Goal: Task Accomplishment & Management: Manage account settings

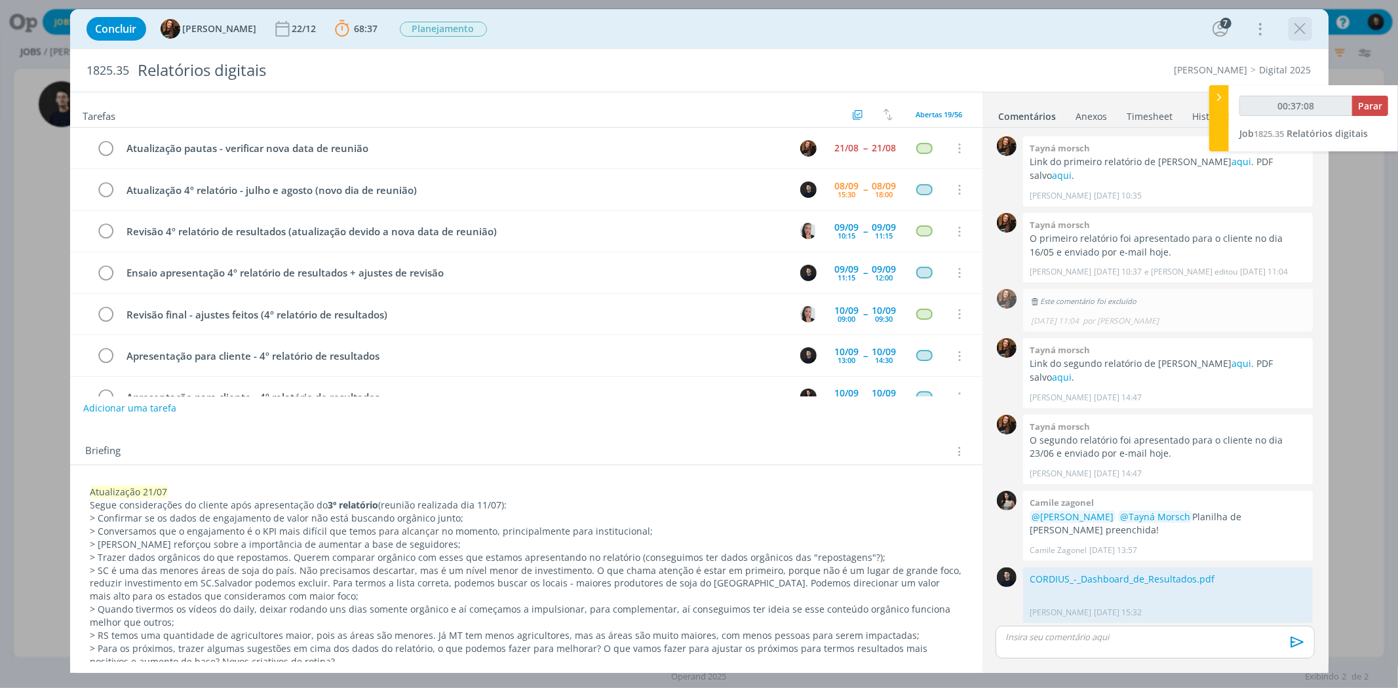
scroll to position [927, 0]
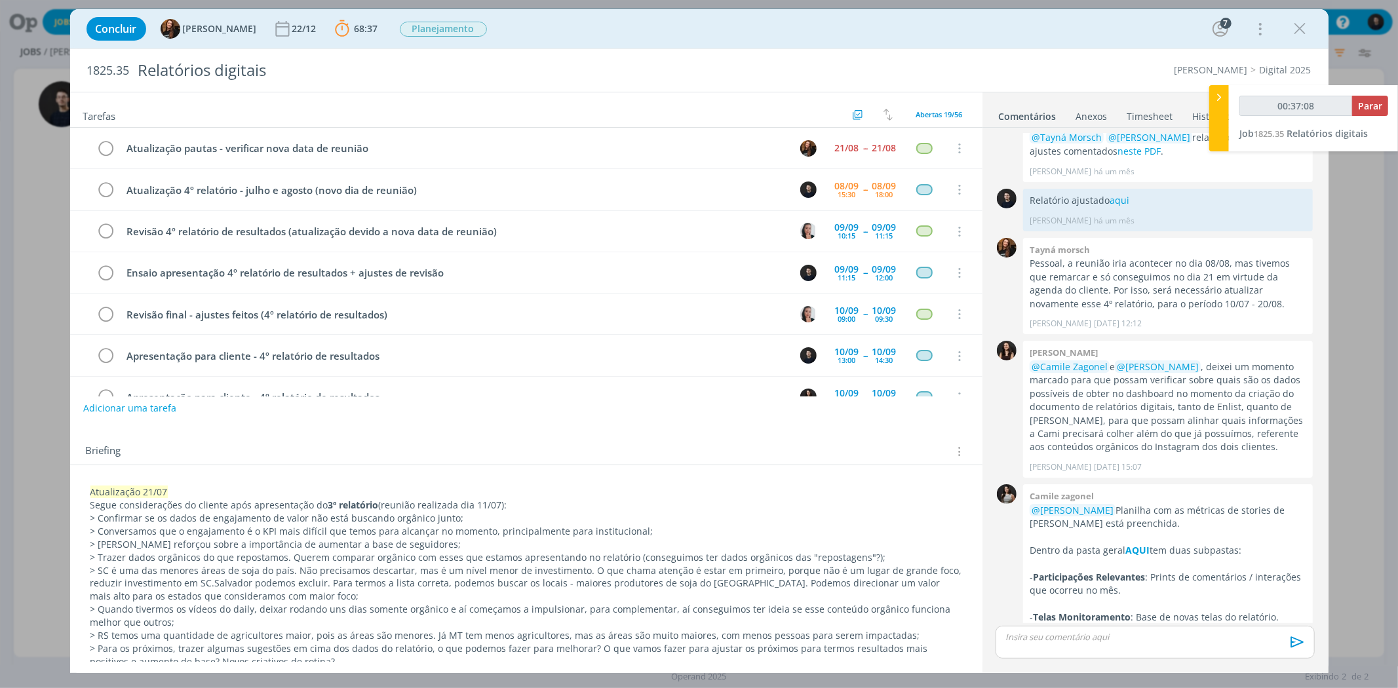
drag, startPoint x: 1308, startPoint y: 24, endPoint x: 180, endPoint y: 87, distance: 1129.8
click at [1308, 24] on icon "dialog" at bounding box center [1301, 29] width 20 height 20
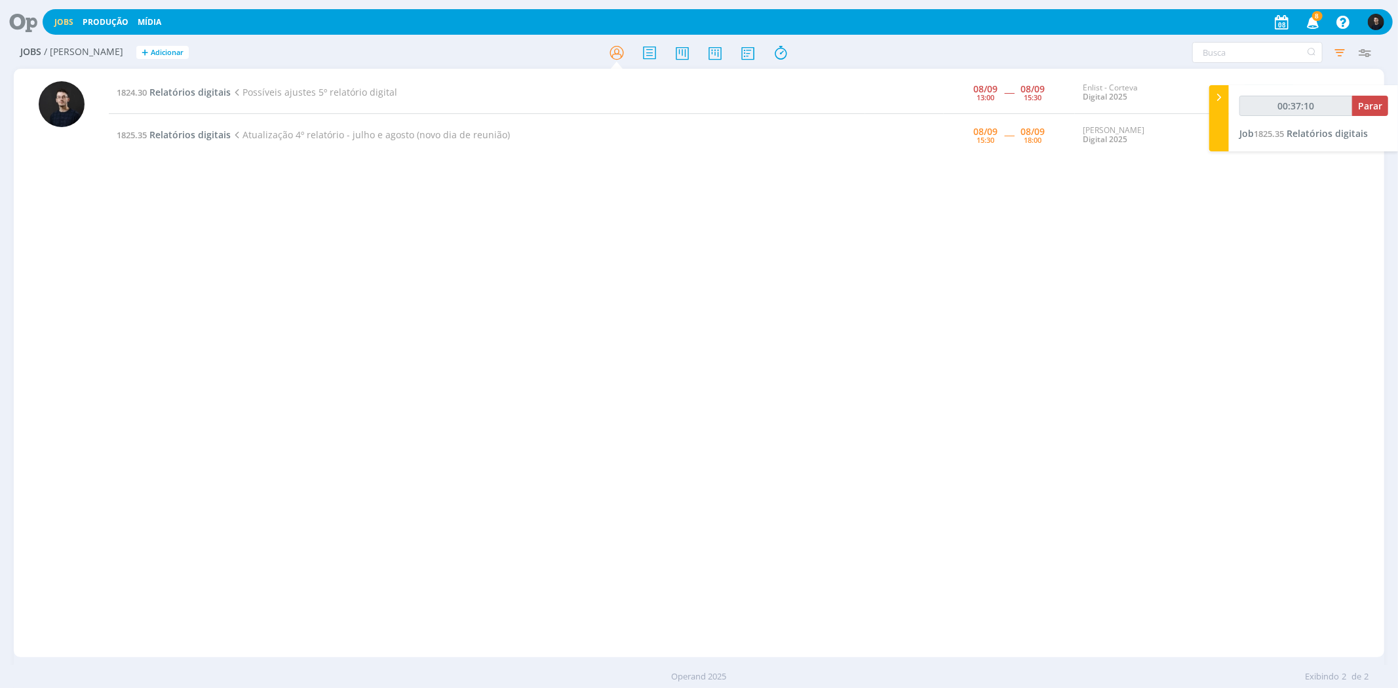
click at [28, 26] on icon at bounding box center [18, 22] width 27 height 26
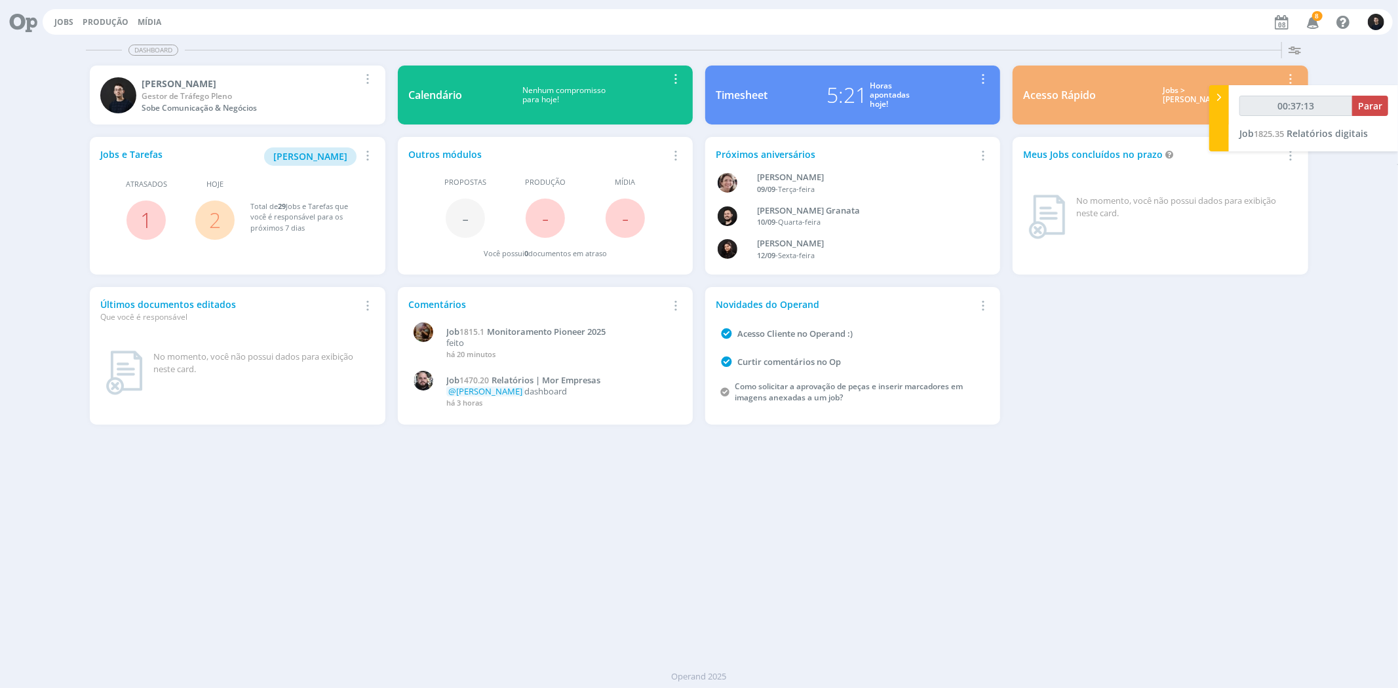
click at [20, 23] on icon at bounding box center [18, 22] width 27 height 26
click at [1312, 286] on div "Jobs e Tarefas Minha Pauta Remover Card Atrasados 1 Hoje 2 Total de 29 Jobs e T…" at bounding box center [699, 281] width 1230 height 300
click at [16, 23] on icon at bounding box center [18, 22] width 27 height 26
click at [25, 22] on icon at bounding box center [18, 22] width 27 height 26
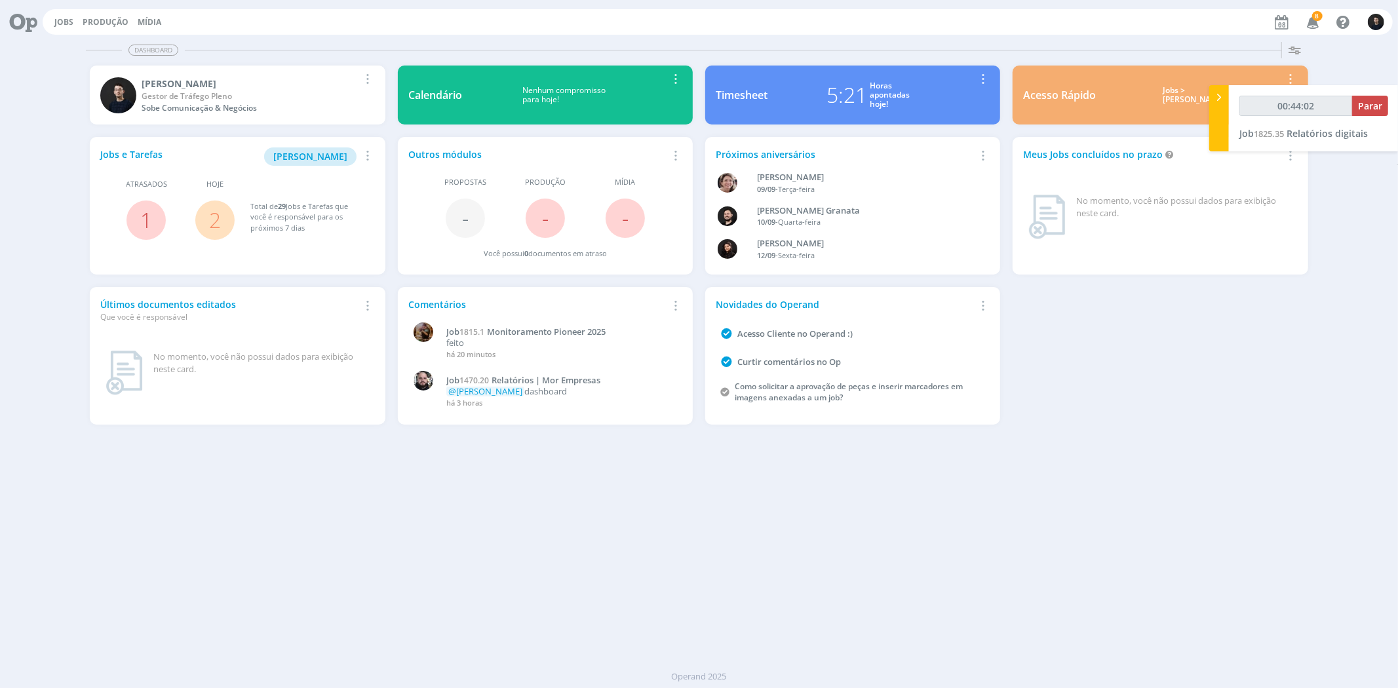
click at [25, 22] on icon at bounding box center [18, 22] width 27 height 26
type input "00:44:50"
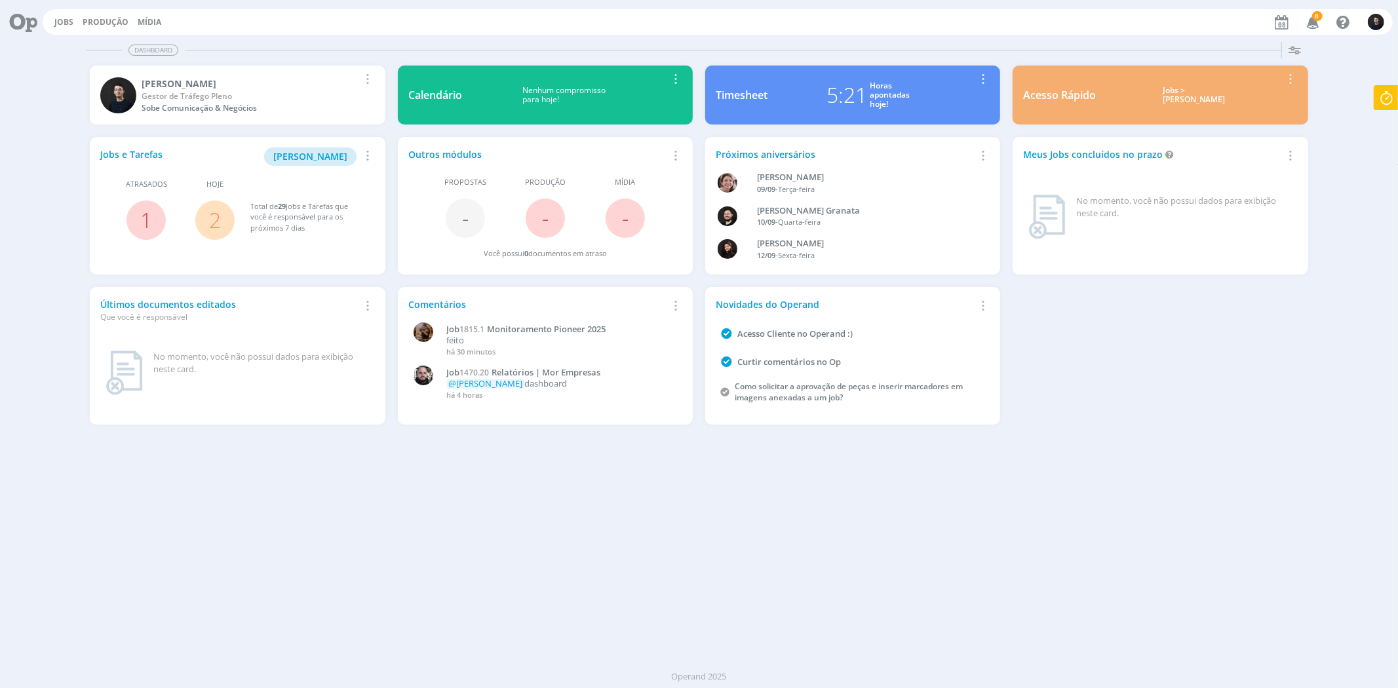
click at [1384, 102] on icon at bounding box center [1387, 98] width 24 height 26
click at [299, 159] on span "[PERSON_NAME]" at bounding box center [310, 156] width 74 height 12
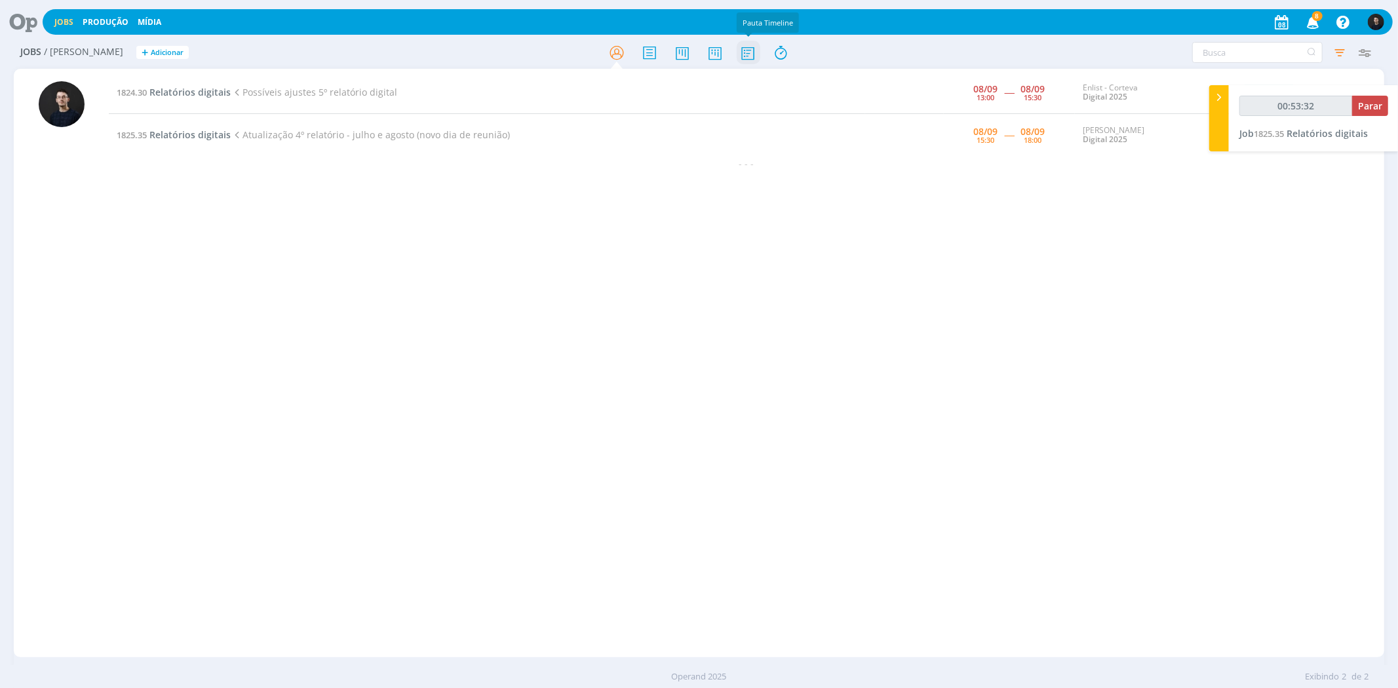
click at [739, 59] on icon at bounding box center [748, 53] width 24 height 26
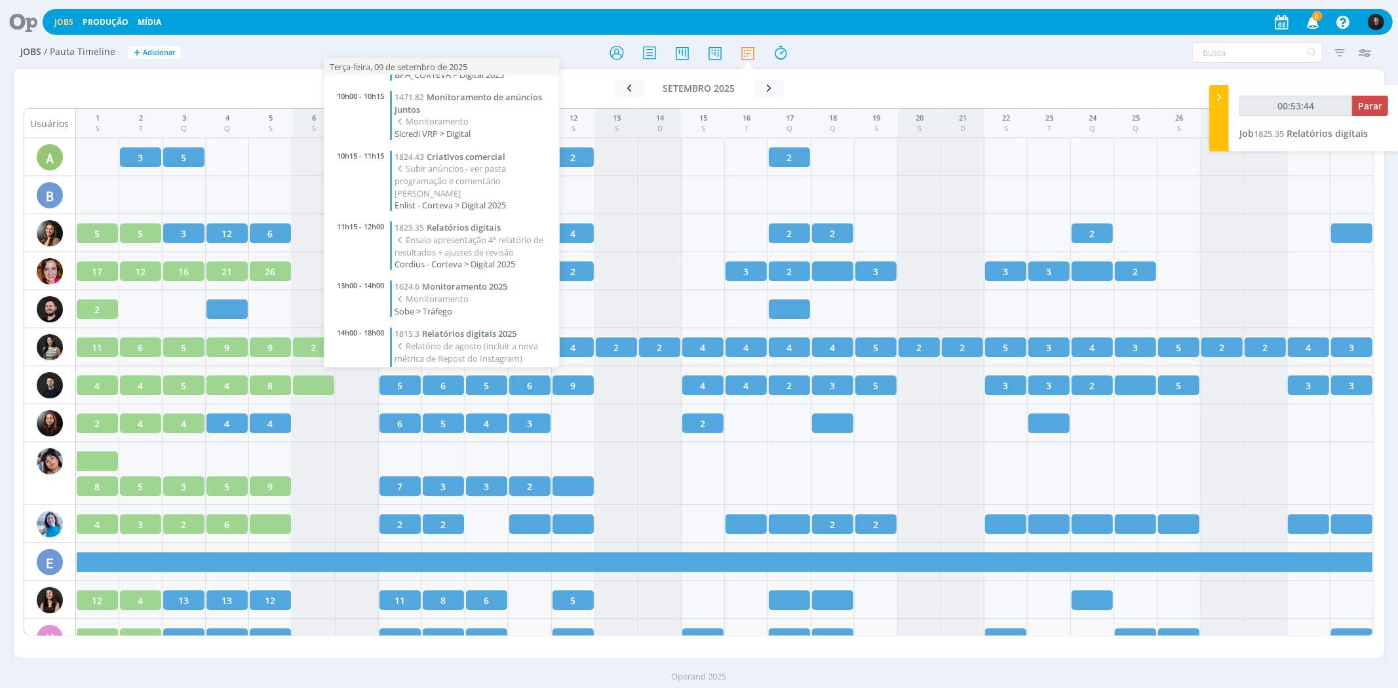
scroll to position [52, 0]
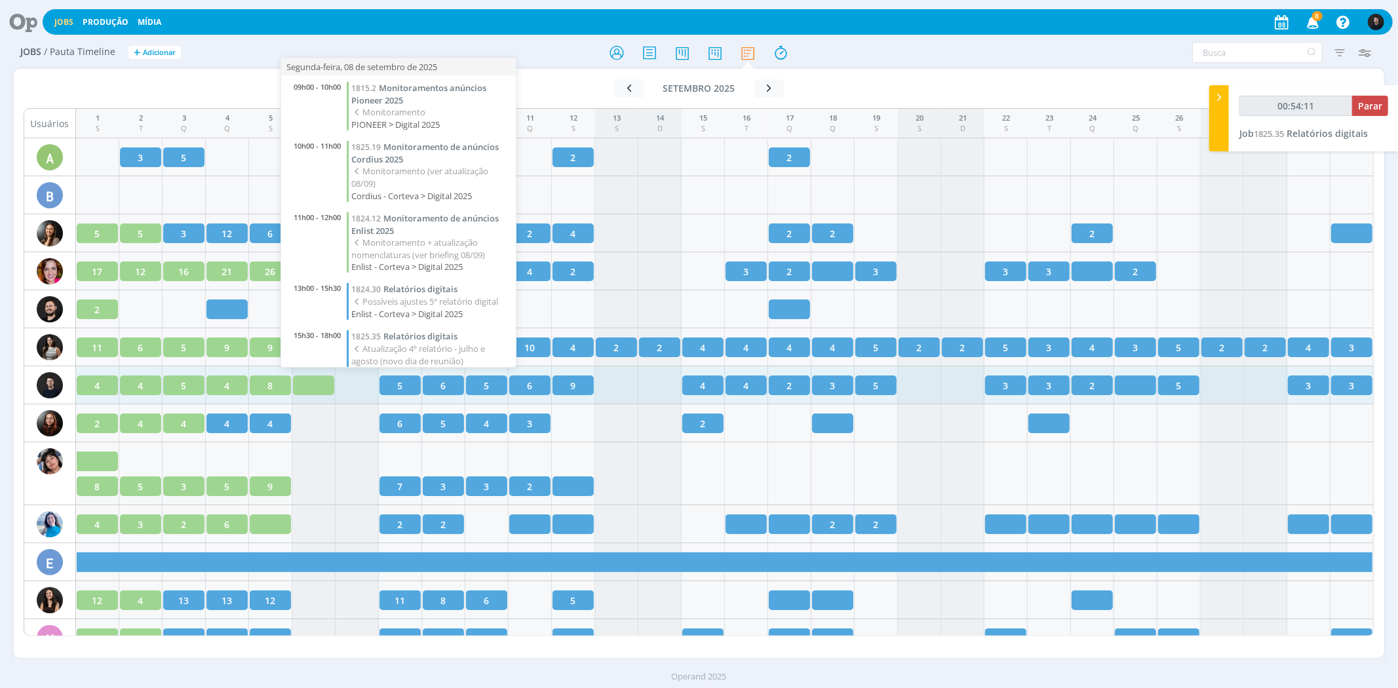
click at [389, 384] on div "5" at bounding box center [400, 386] width 41 height 20
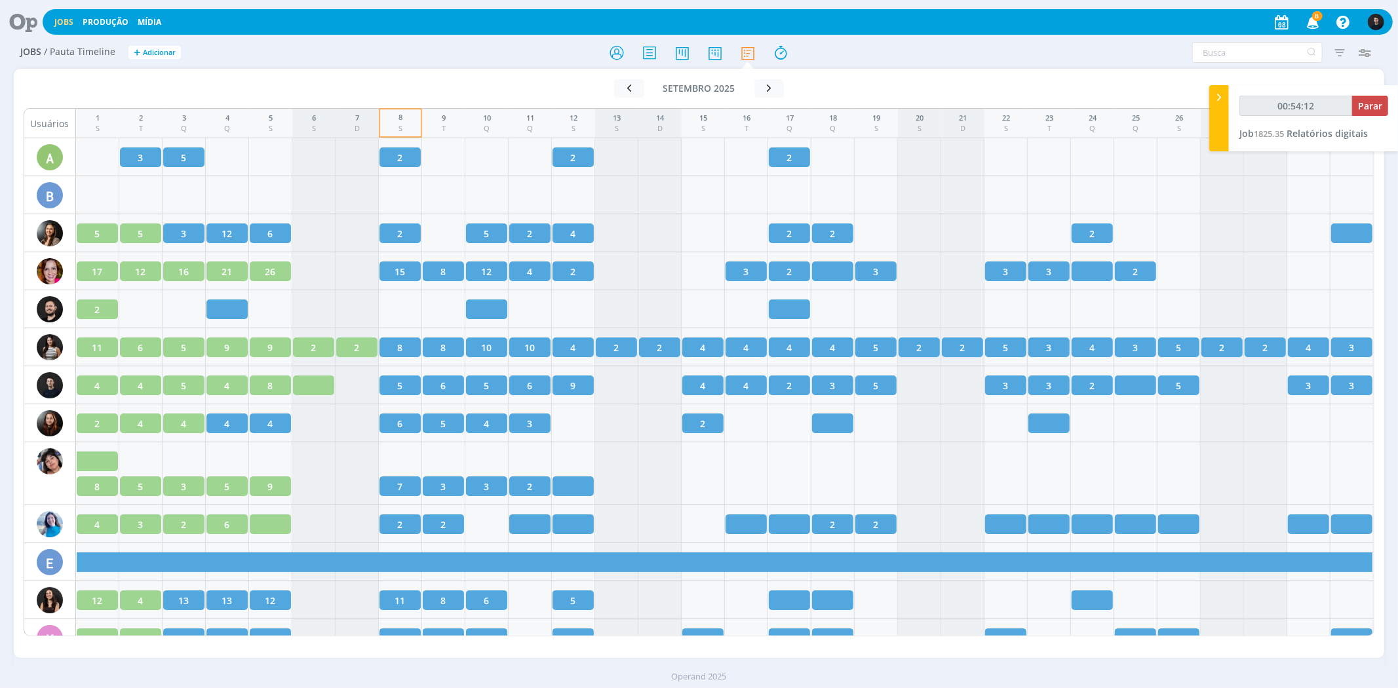
click at [22, 11] on icon at bounding box center [18, 22] width 27 height 26
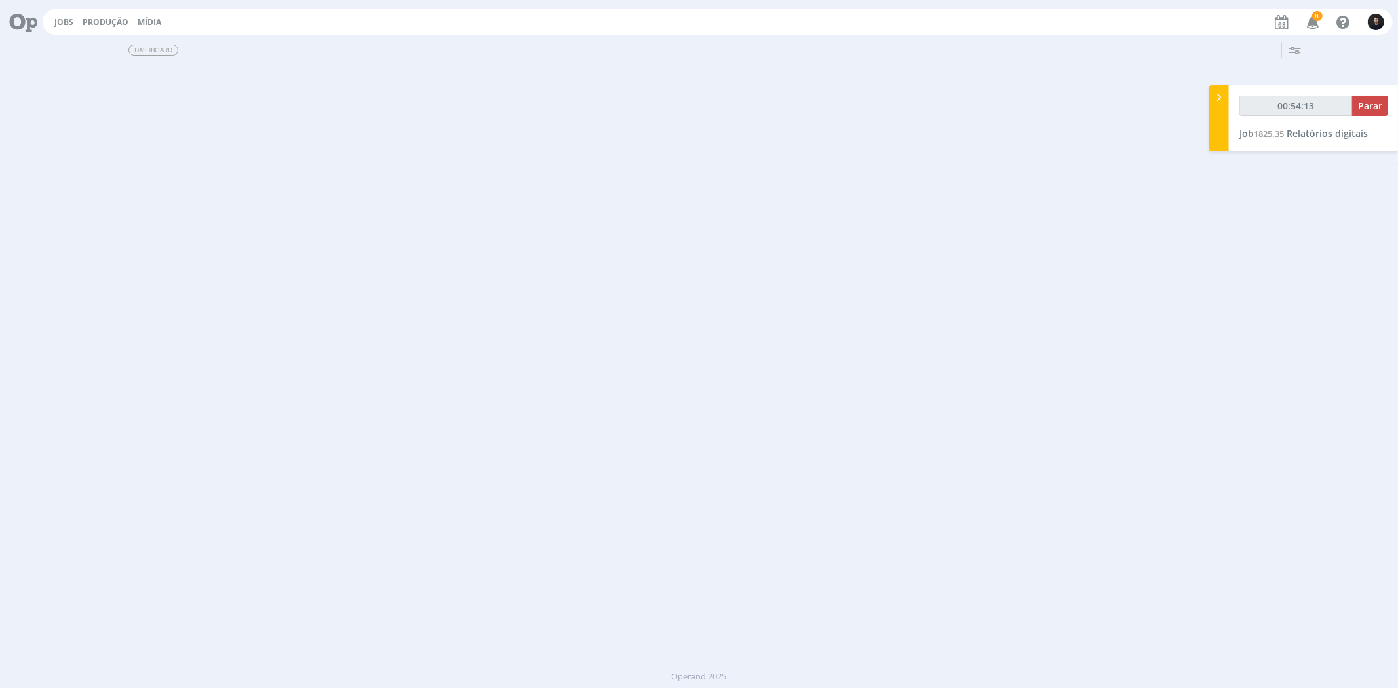
click at [1322, 138] on span "Relatórios digitais" at bounding box center [1327, 133] width 81 height 12
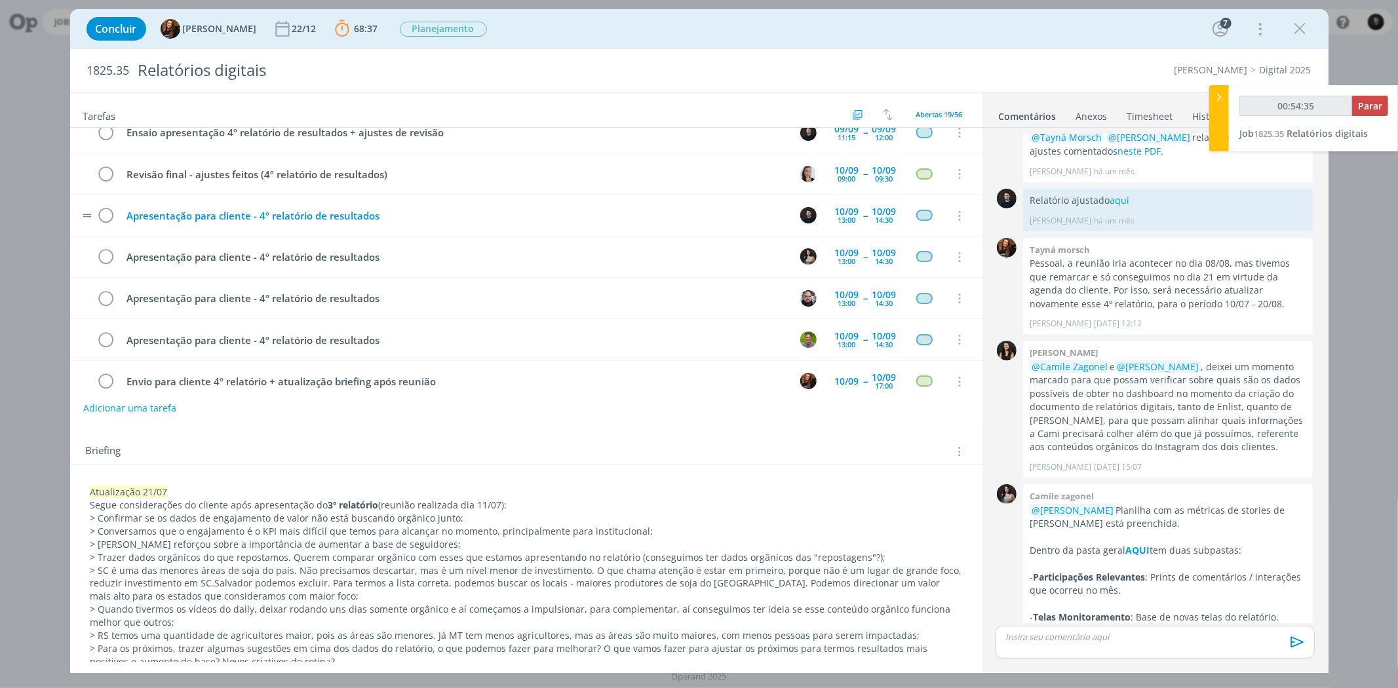
scroll to position [146, 0]
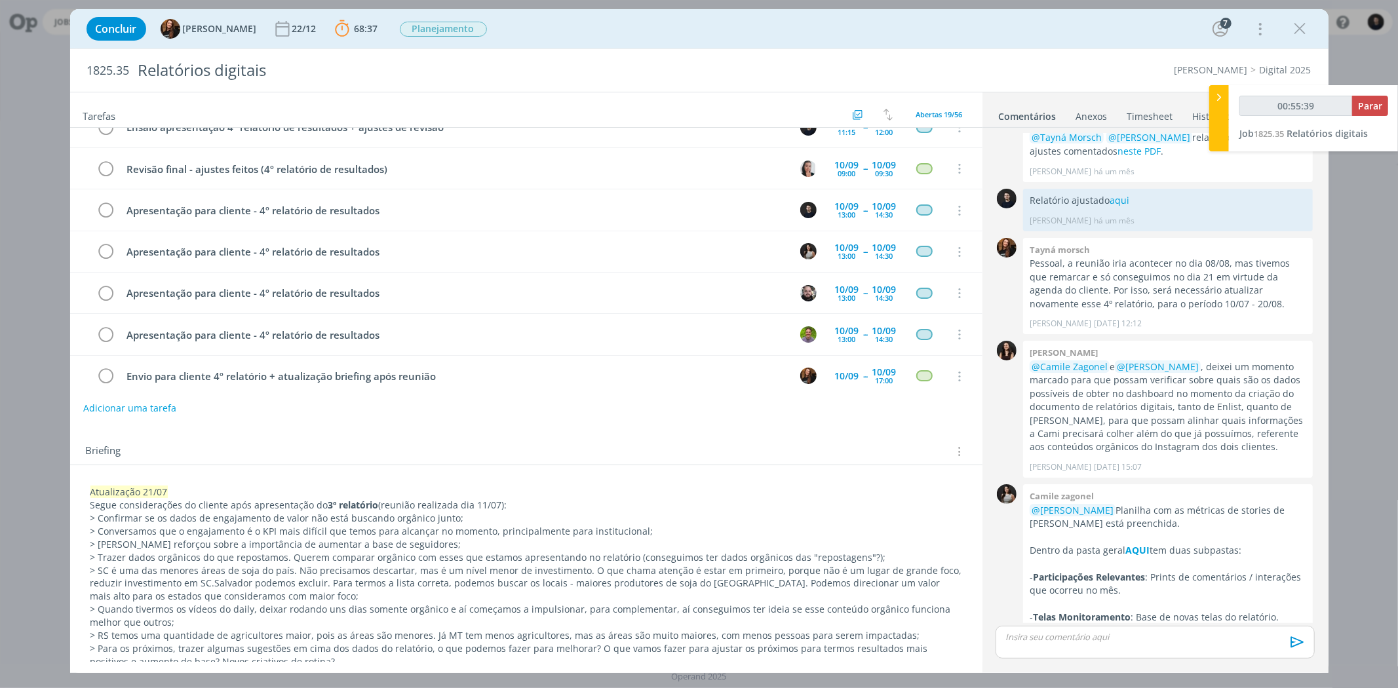
drag, startPoint x: 1302, startPoint y: 36, endPoint x: 889, endPoint y: 99, distance: 417.7
click at [1302, 36] on icon "dialog" at bounding box center [1301, 29] width 20 height 20
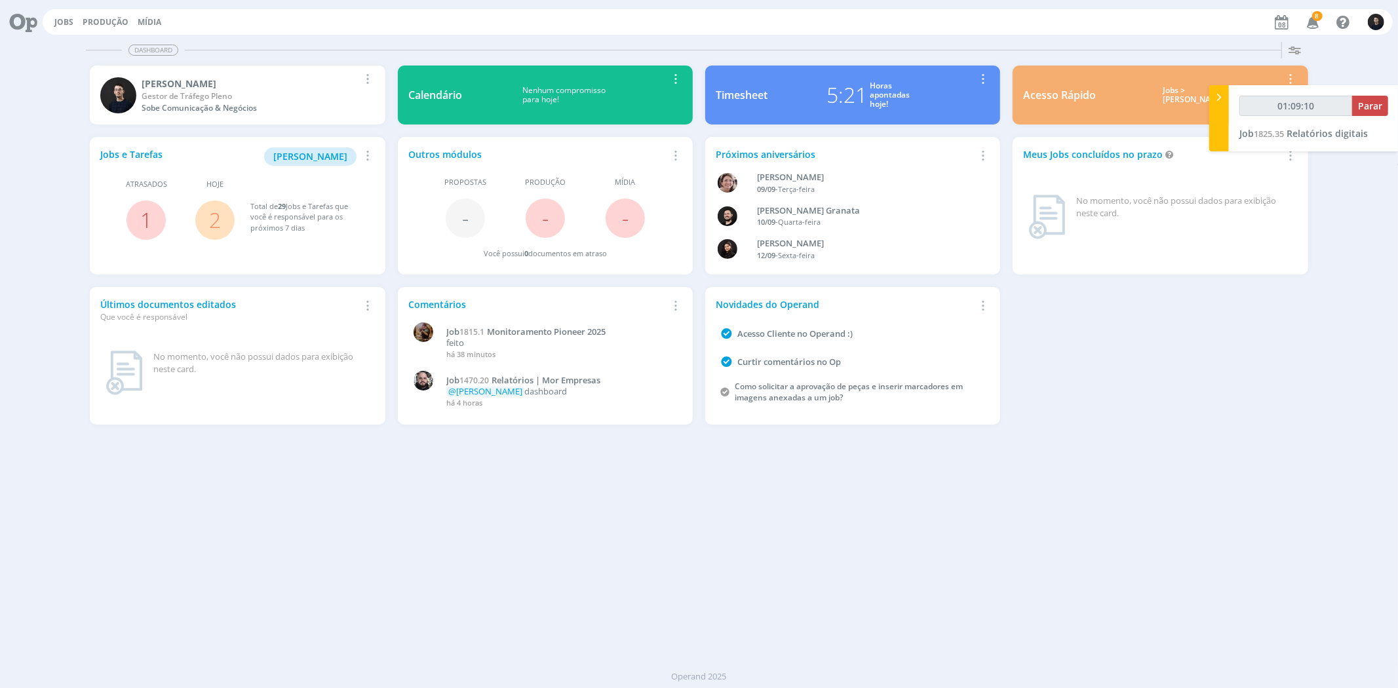
type input "01:09:11"
click at [1380, 109] on span "Parar" at bounding box center [1370, 106] width 24 height 12
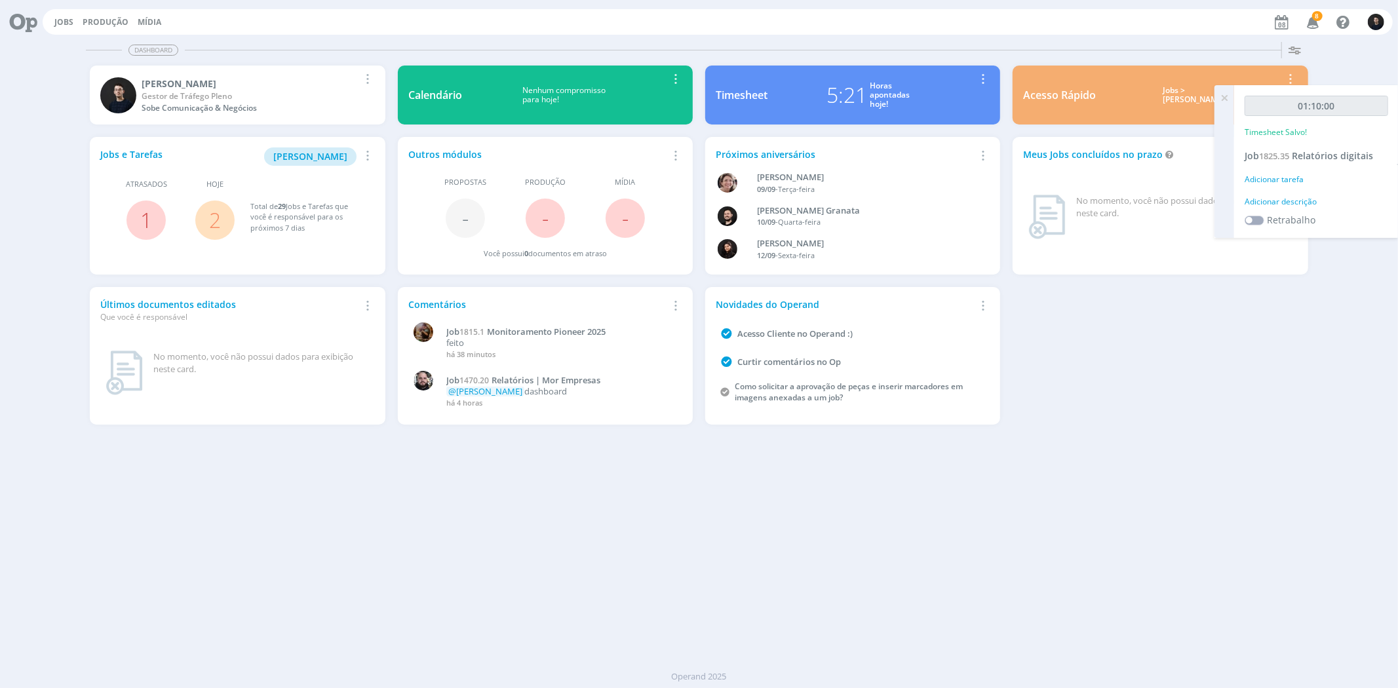
click at [1292, 199] on div "Adicionar descrição" at bounding box center [1317, 202] width 144 height 12
click at [1313, 232] on textarea at bounding box center [1316, 222] width 137 height 47
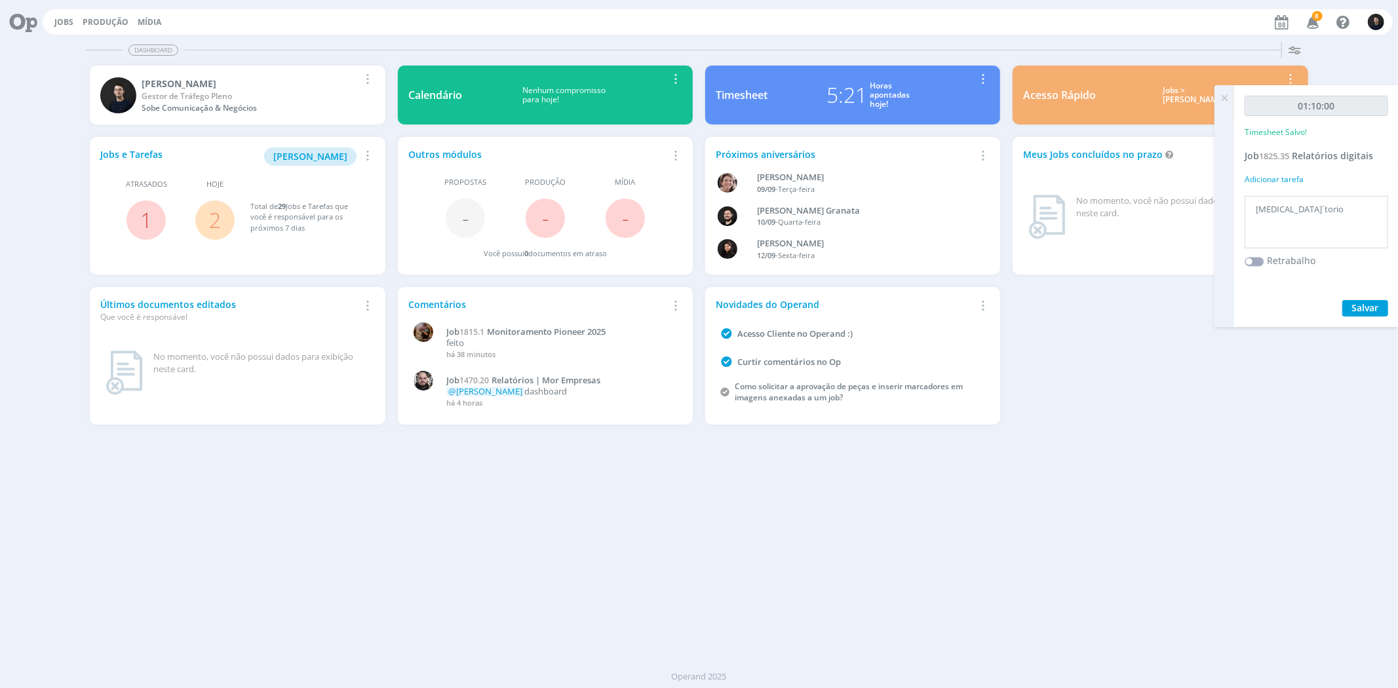
type textarea "[MEDICAL_DATA]´torio"
click at [1342, 300] on button "Salvar" at bounding box center [1365, 308] width 46 height 16
click at [1274, 205] on textarea "[MEDICAL_DATA]´torio" at bounding box center [1316, 222] width 137 height 47
type textarea "relatorio"
click at [1322, 152] on span "Relatórios digitais" at bounding box center [1332, 155] width 81 height 12
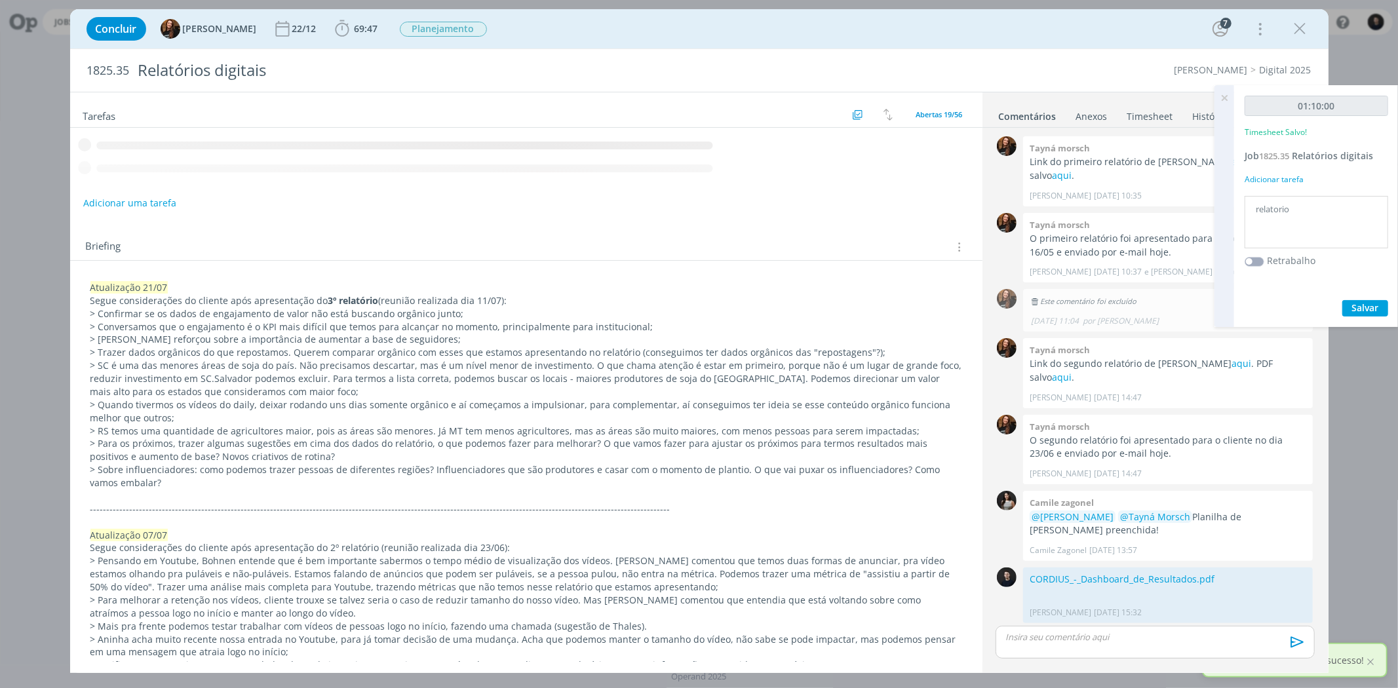
scroll to position [927, 0]
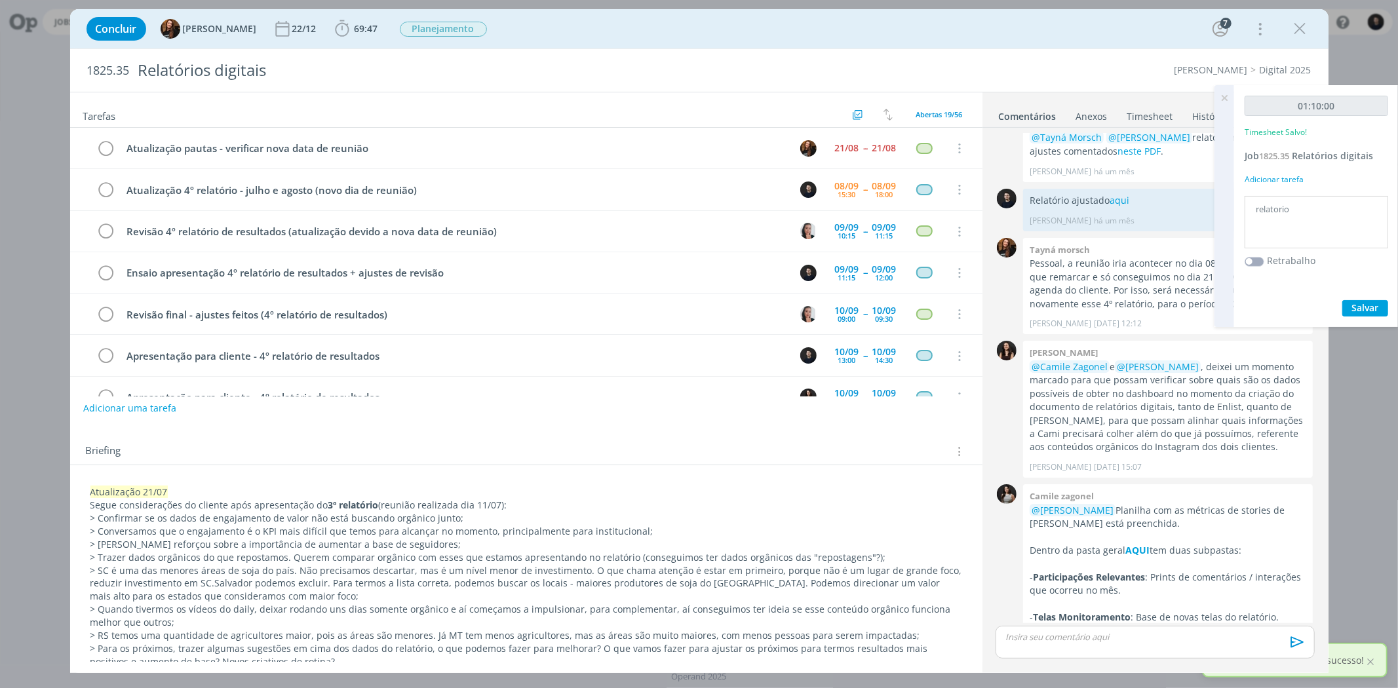
click at [1222, 97] on icon at bounding box center [1225, 98] width 24 height 26
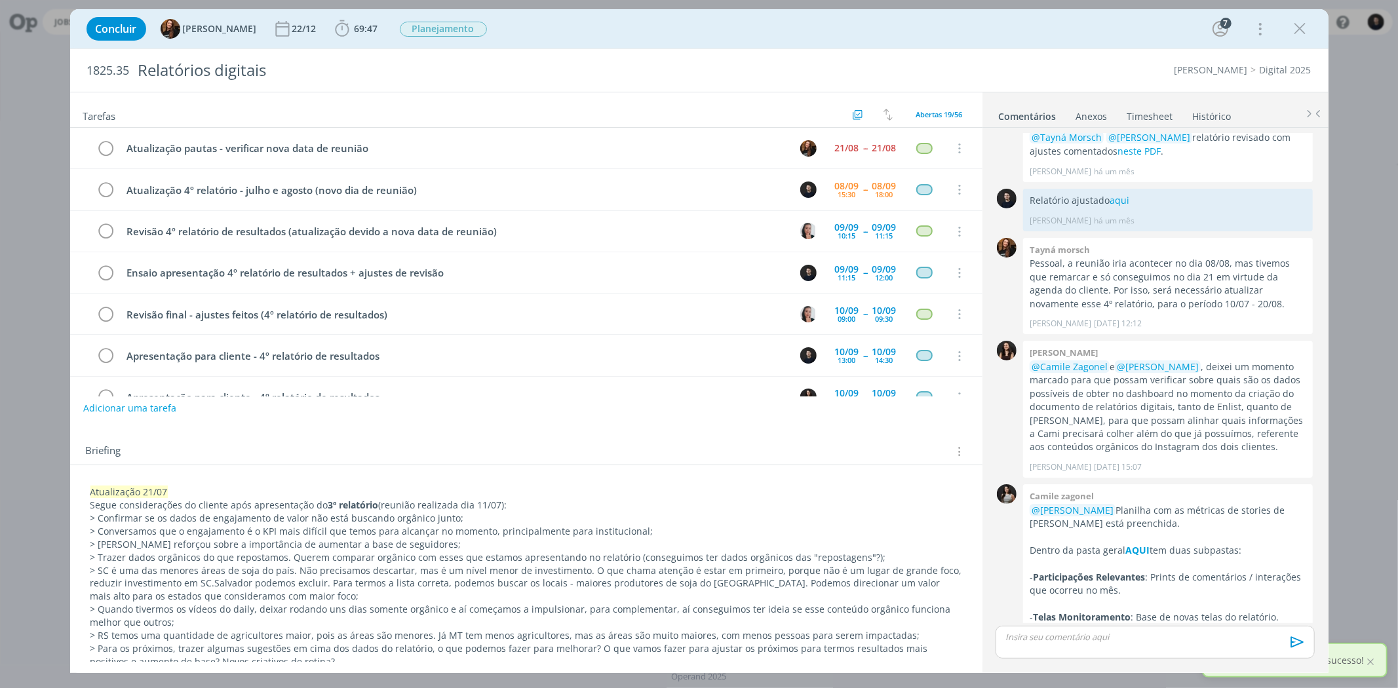
click at [1149, 115] on link "Timesheet" at bounding box center [1150, 113] width 47 height 19
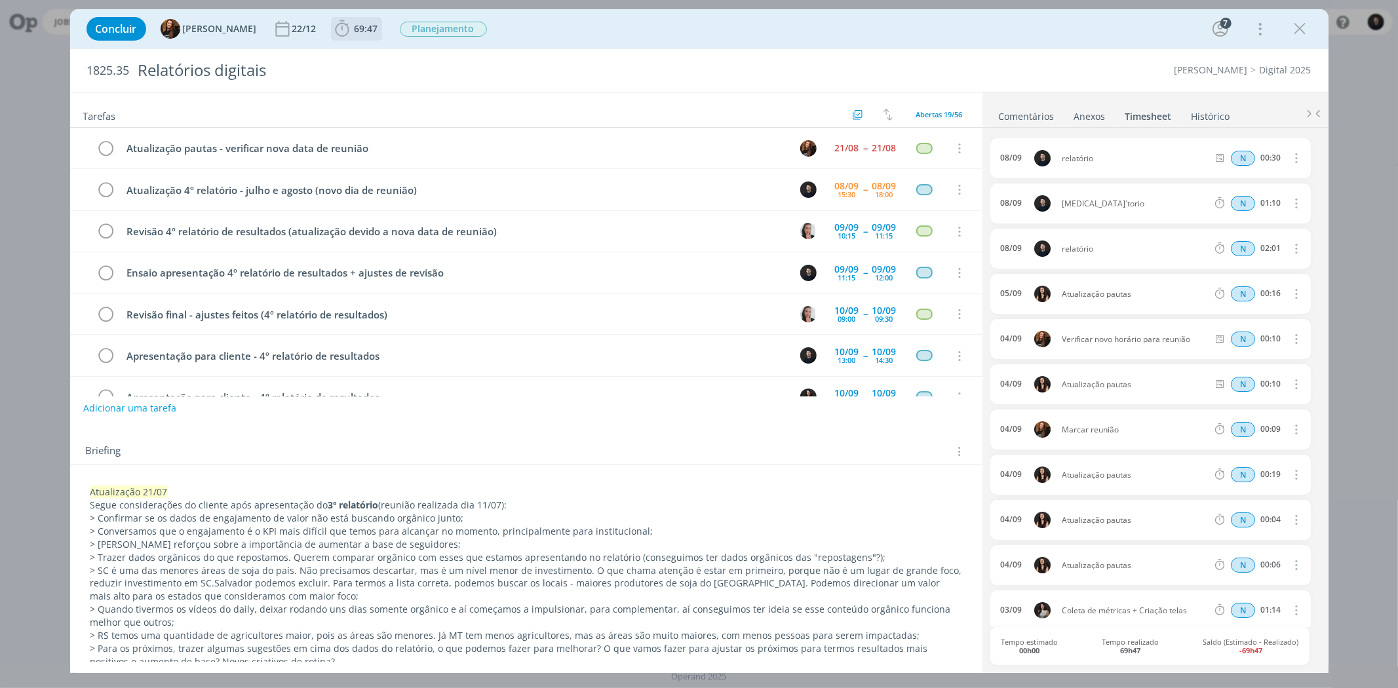
click at [355, 23] on span "69:47" at bounding box center [367, 28] width 24 height 12
click at [1108, 77] on div "1825.35 Relatórios digitais Cordius - Corteva Digital 2025" at bounding box center [699, 70] width 1258 height 43
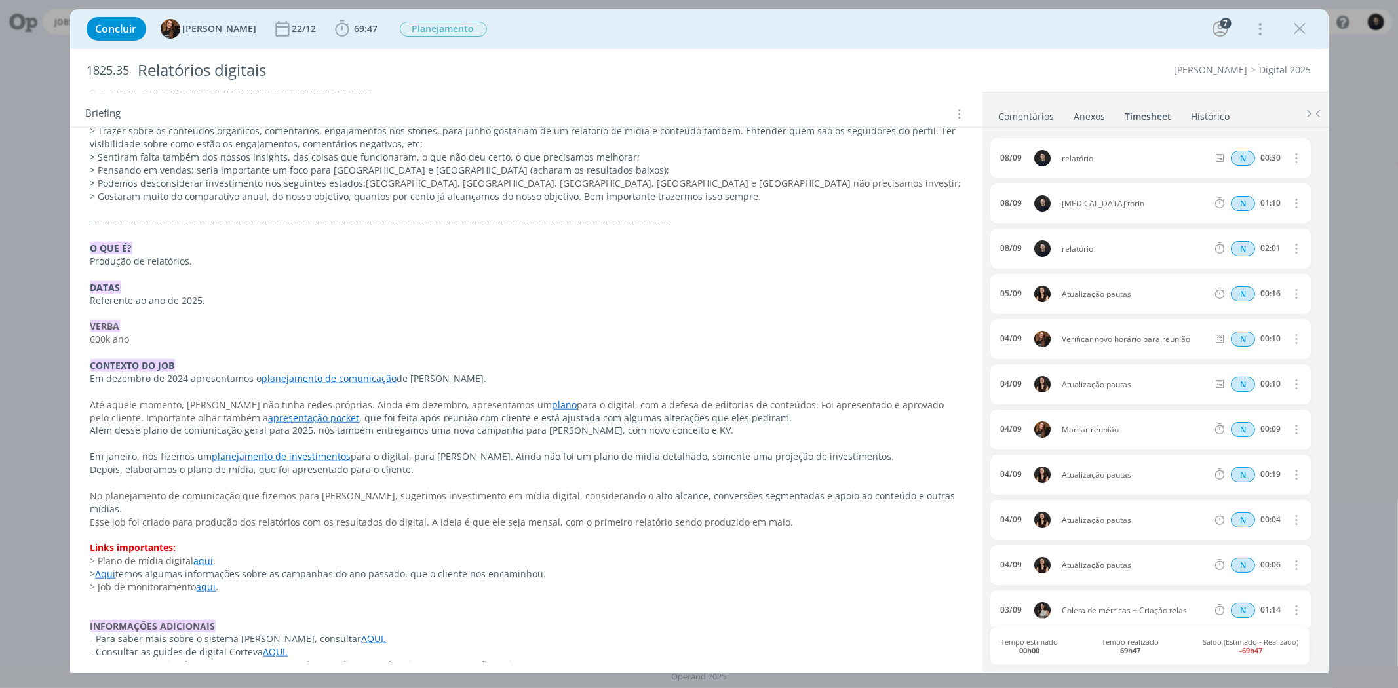
scroll to position [1136, 0]
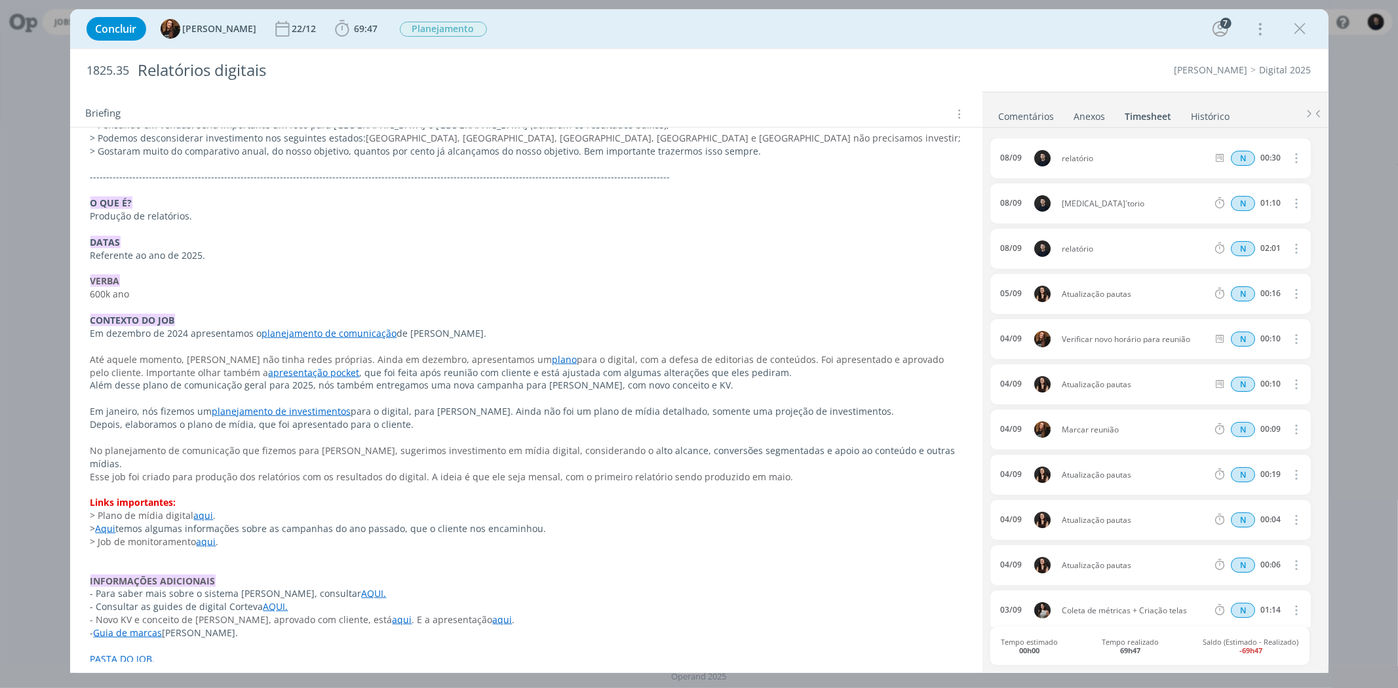
click at [136, 653] on link "PASTA DO JOB." at bounding box center [122, 659] width 65 height 12
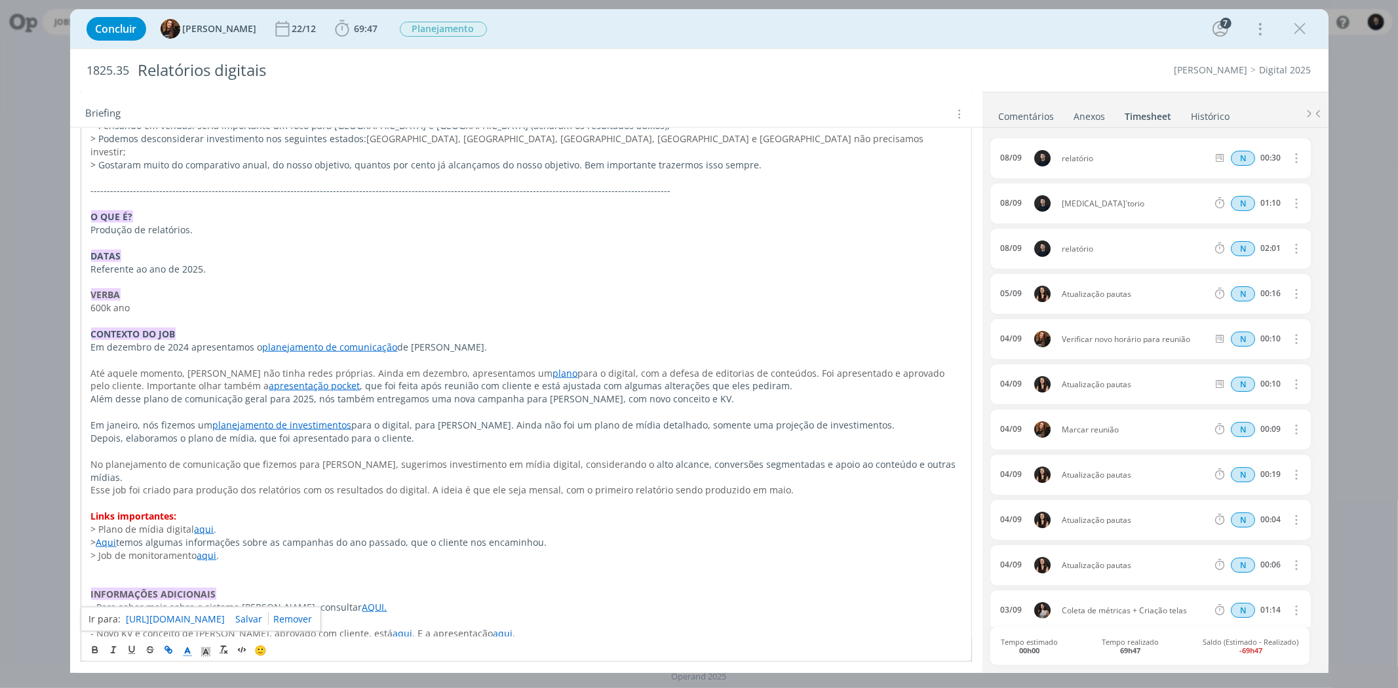
click at [184, 617] on link "[URL][DOMAIN_NAME]" at bounding box center [176, 619] width 99 height 17
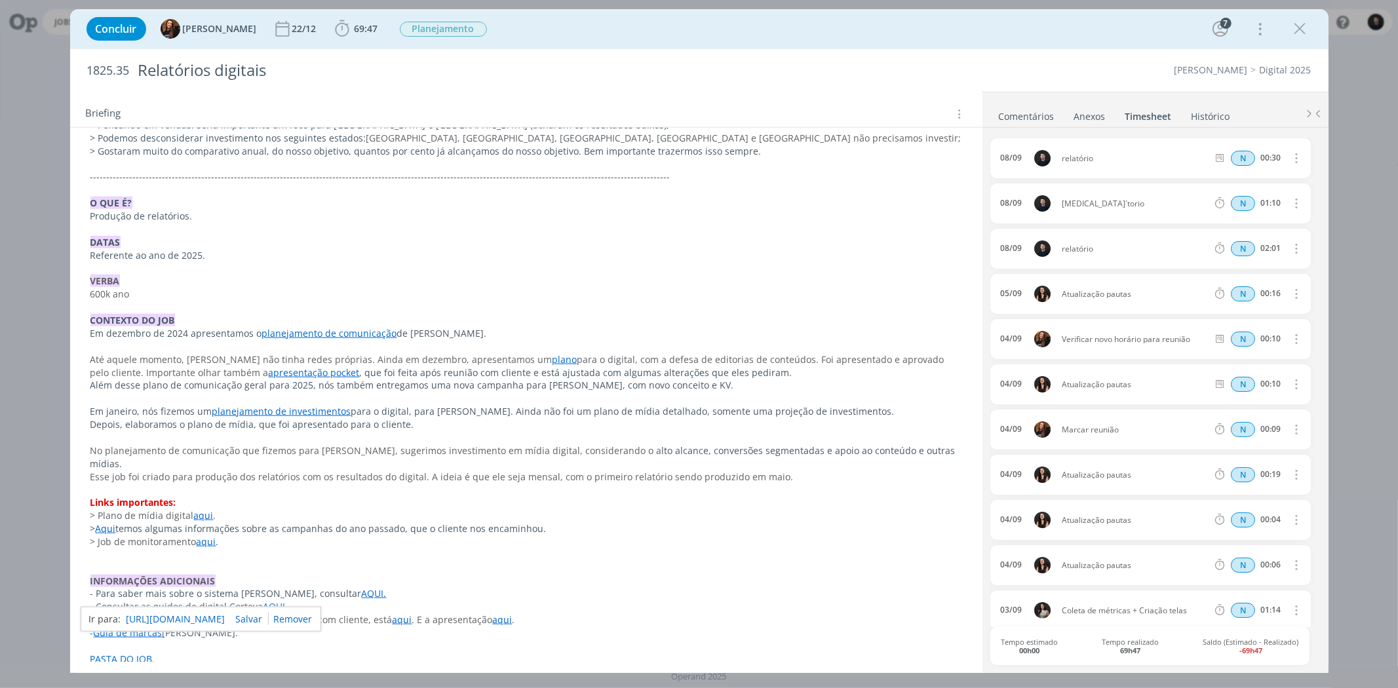
click at [1018, 117] on link "Comentários" at bounding box center [1026, 113] width 57 height 19
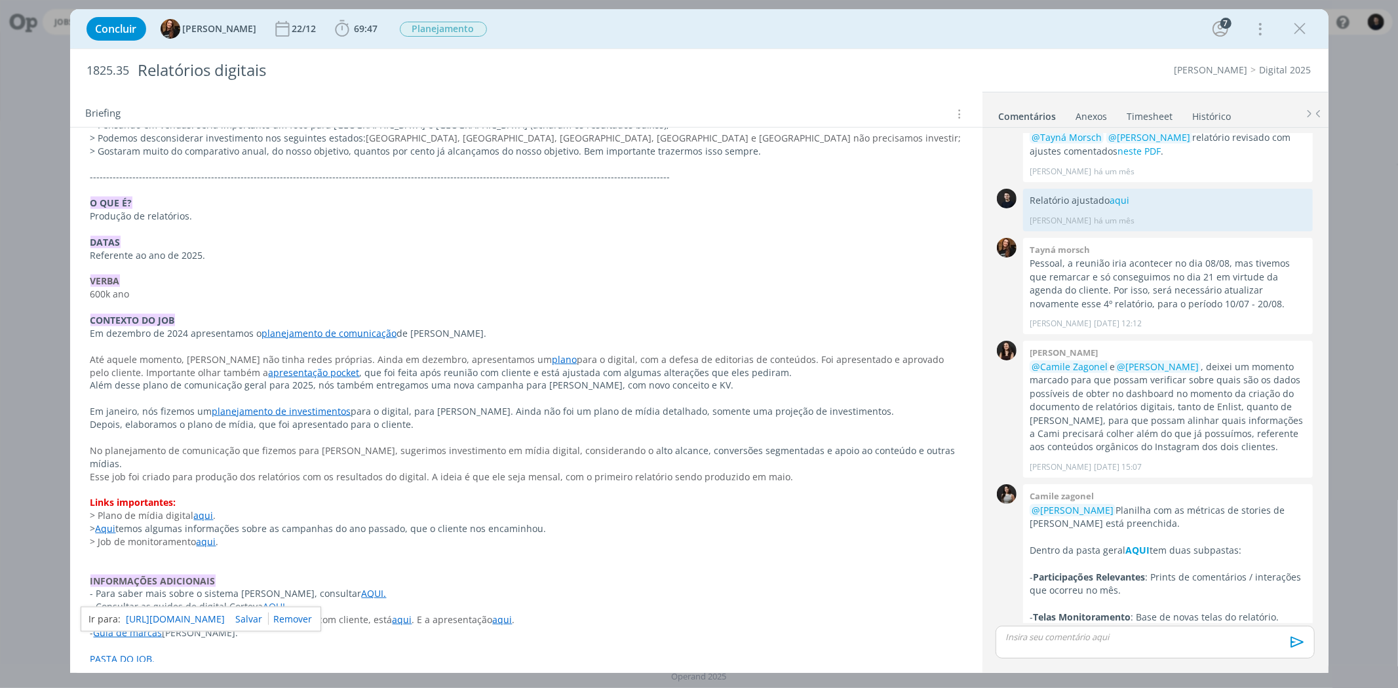
click at [1095, 638] on p "dialog" at bounding box center [1155, 637] width 298 height 12
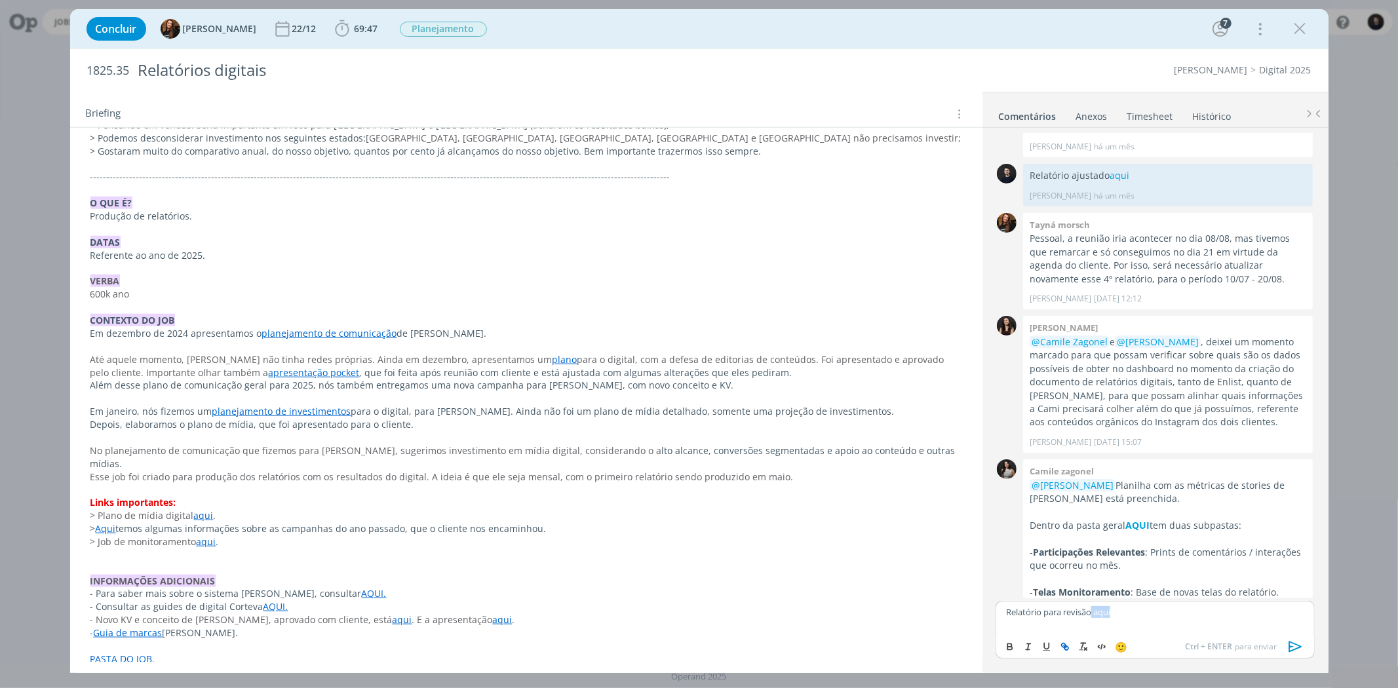
click at [1068, 642] on icon "dialog" at bounding box center [1065, 647] width 10 height 10
paste input "[URL][DOMAIN_NAME]"
type input "[URL][DOMAIN_NAME]"
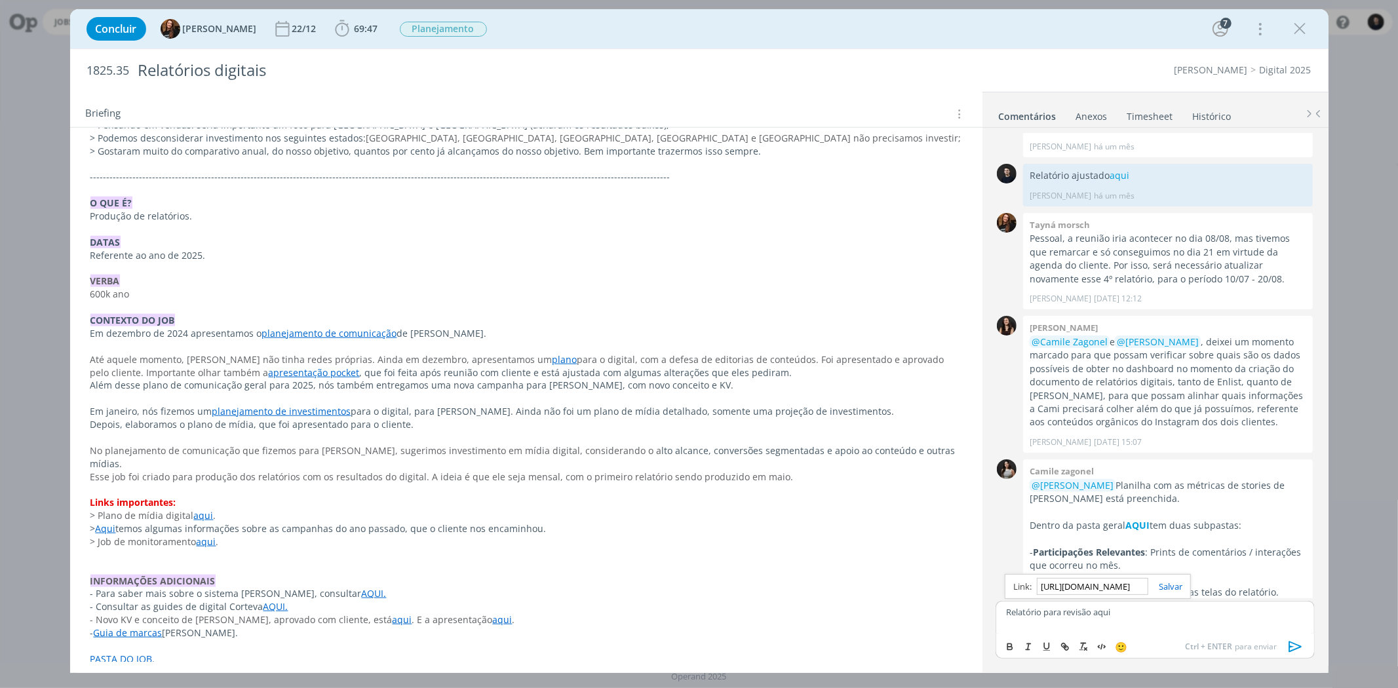
click at [1182, 593] on div "[URL][DOMAIN_NAME]" at bounding box center [1098, 586] width 186 height 25
click at [1170, 586] on link "dialog" at bounding box center [1165, 587] width 34 height 12
click at [1302, 644] on icon "dialog" at bounding box center [1296, 647] width 20 height 20
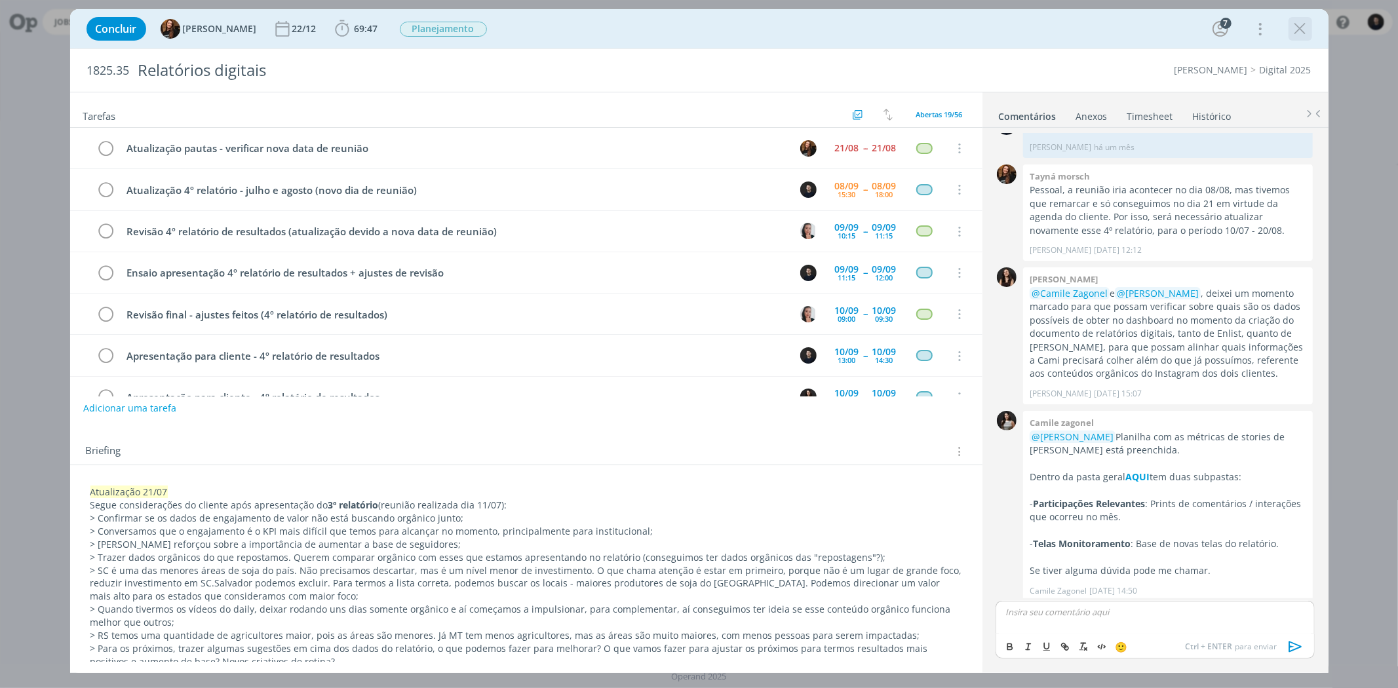
click at [1295, 28] on icon "dialog" at bounding box center [1301, 29] width 20 height 20
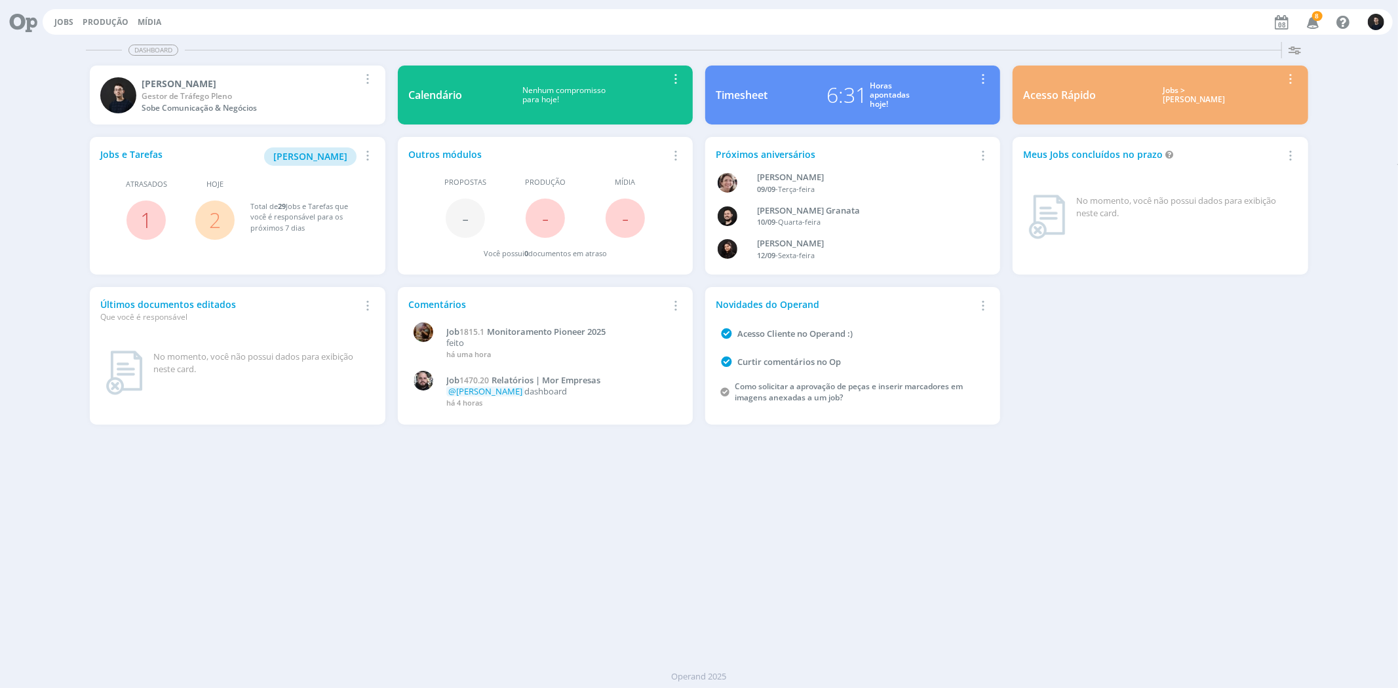
click at [874, 108] on div "Horas apontadas hoje!" at bounding box center [890, 95] width 40 height 28
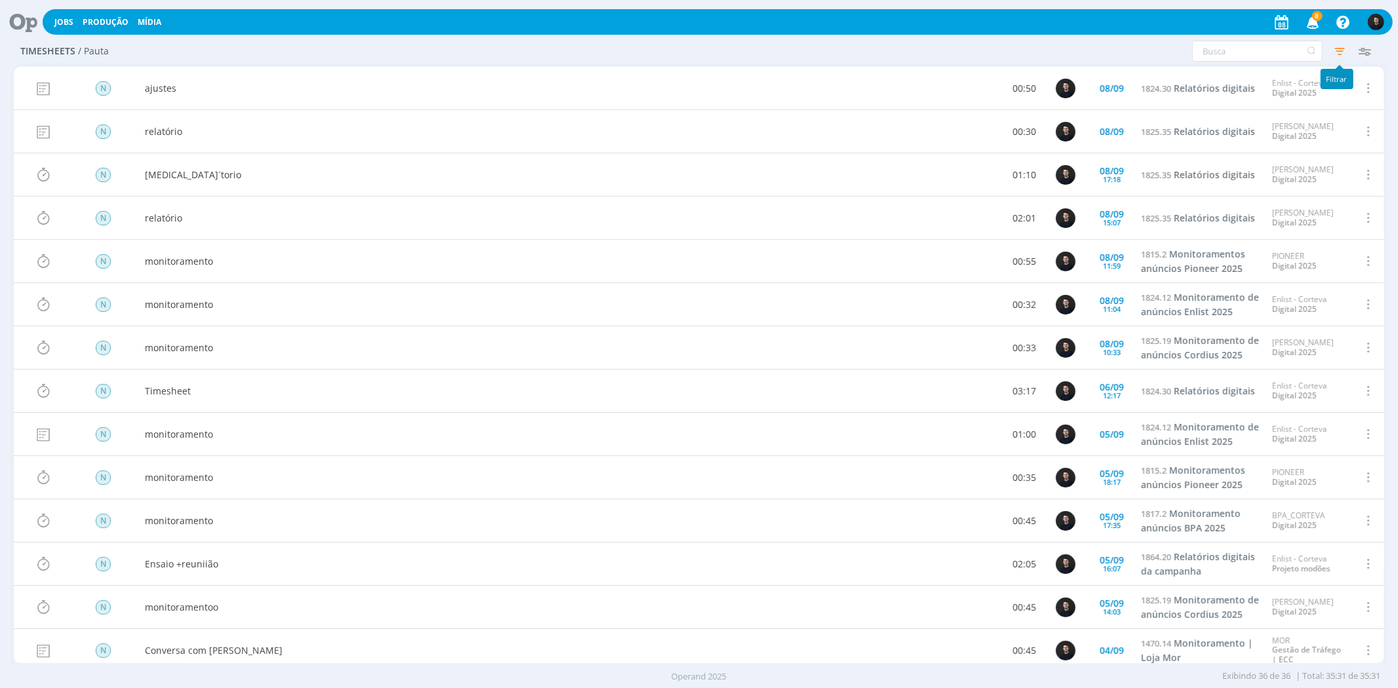
click at [1345, 44] on icon "button" at bounding box center [1340, 51] width 24 height 24
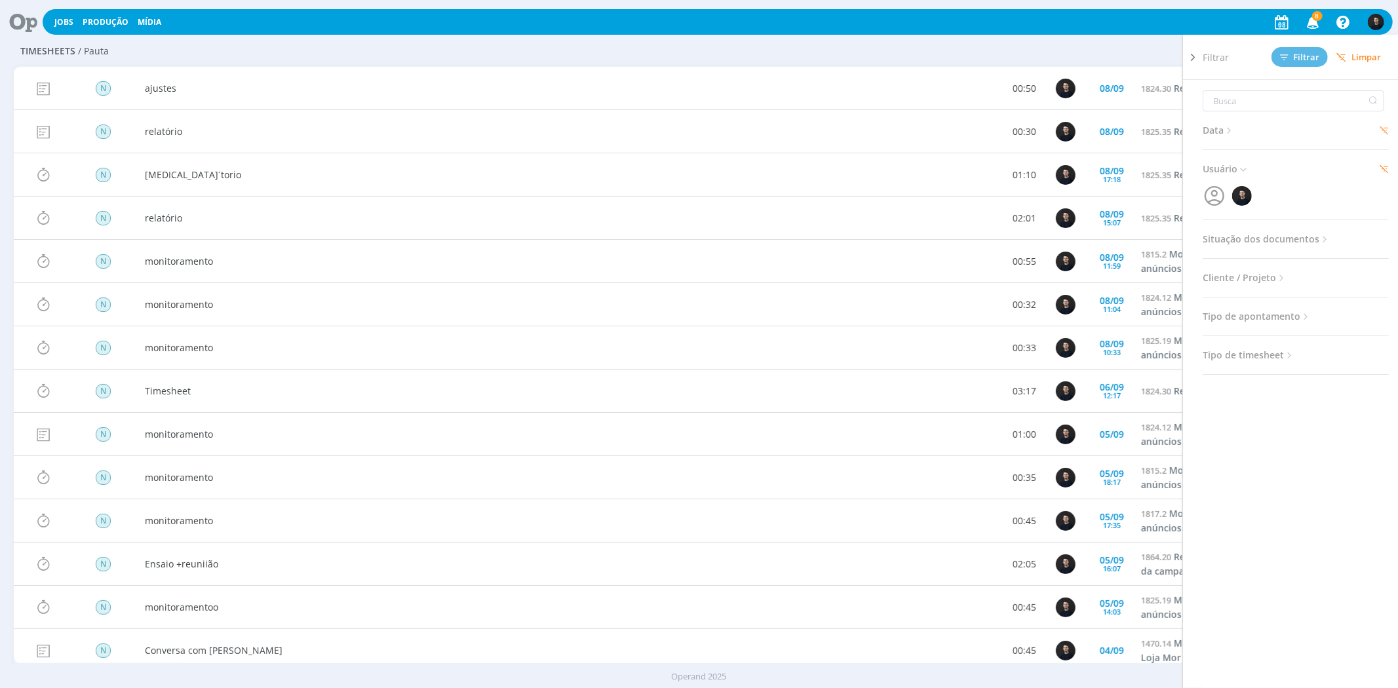
click at [1223, 127] on span "Data" at bounding box center [1219, 130] width 32 height 17
click at [1240, 149] on div "Personalizado" at bounding box center [1241, 154] width 64 height 14
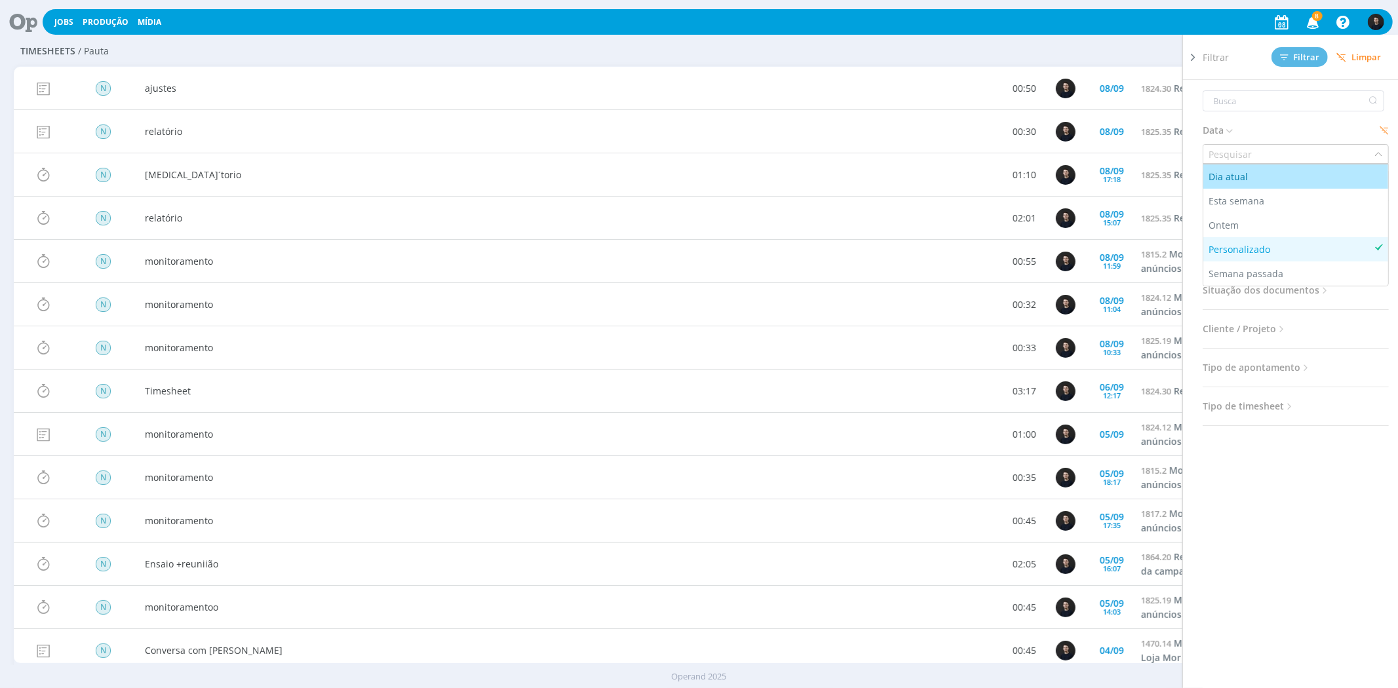
click at [1247, 176] on div "Dia atual" at bounding box center [1230, 177] width 42 height 14
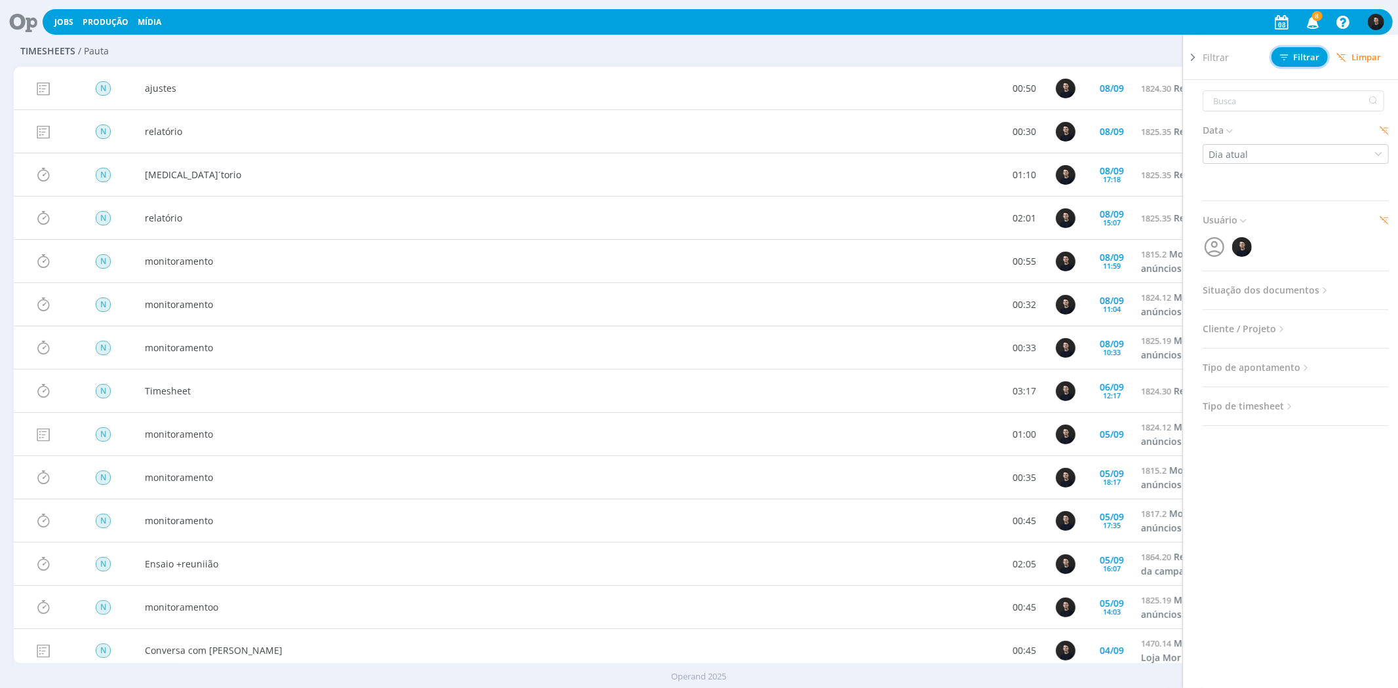
click at [1302, 58] on span "Filtrar" at bounding box center [1300, 57] width 40 height 9
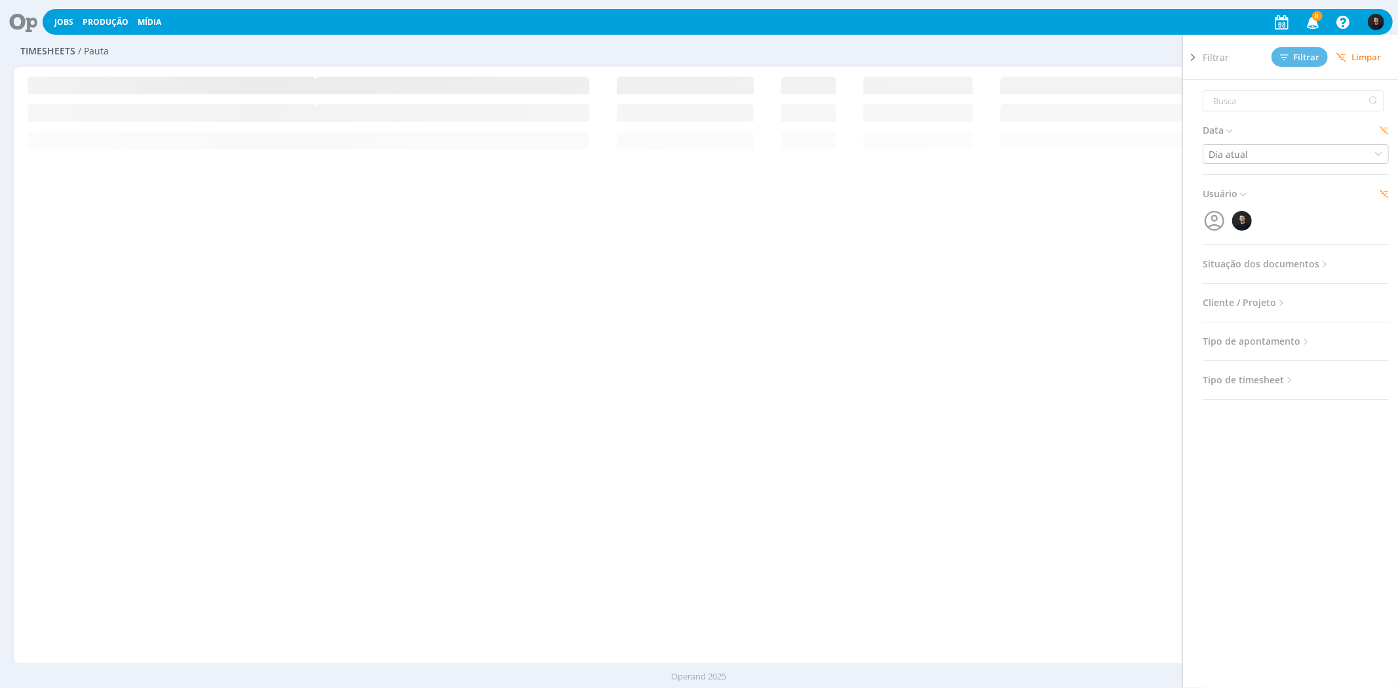
click at [1053, 44] on div "Configurar exibição Ordenação Ordenação padrão Tipo de timesheet Tipo de aponta…" at bounding box center [1156, 51] width 444 height 21
